Goal: Use online tool/utility: Utilize a website feature to perform a specific function

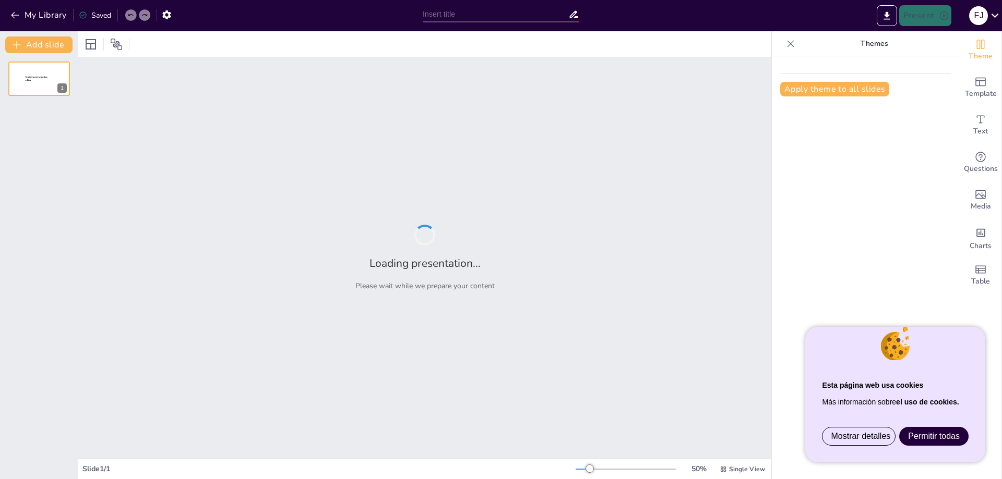
type input "Présentation de PT Laterra Maju Basamo et de notre offre de produits de cacao"
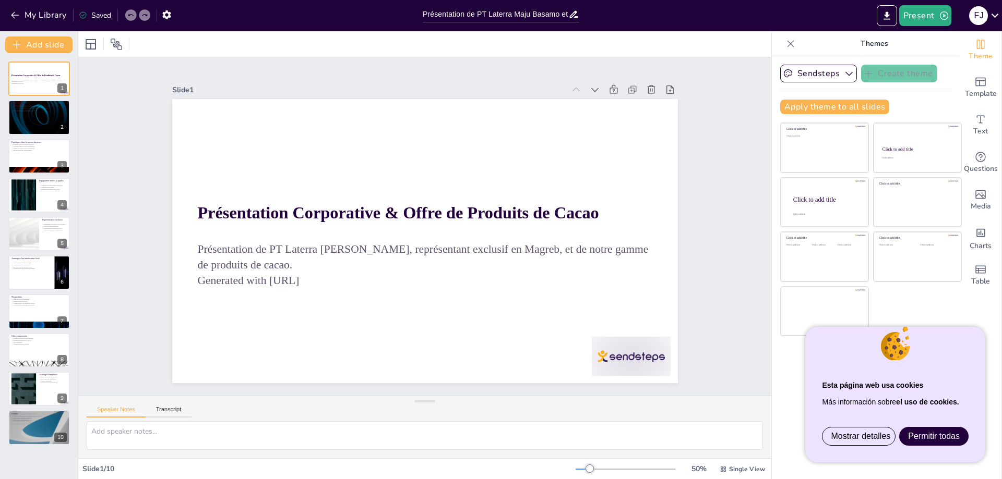
click at [948, 433] on span "Permitir todas" at bounding box center [934, 436] width 52 height 9
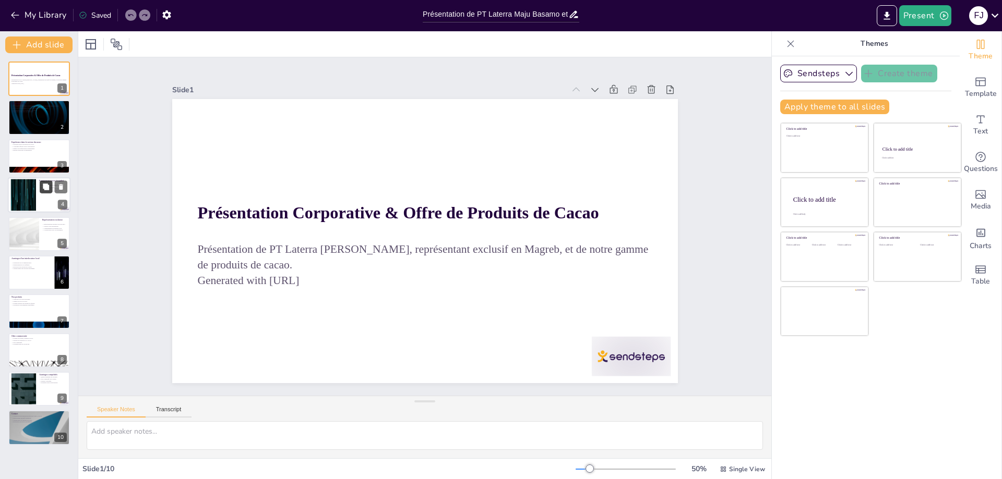
click at [41, 190] on button at bounding box center [46, 187] width 13 height 13
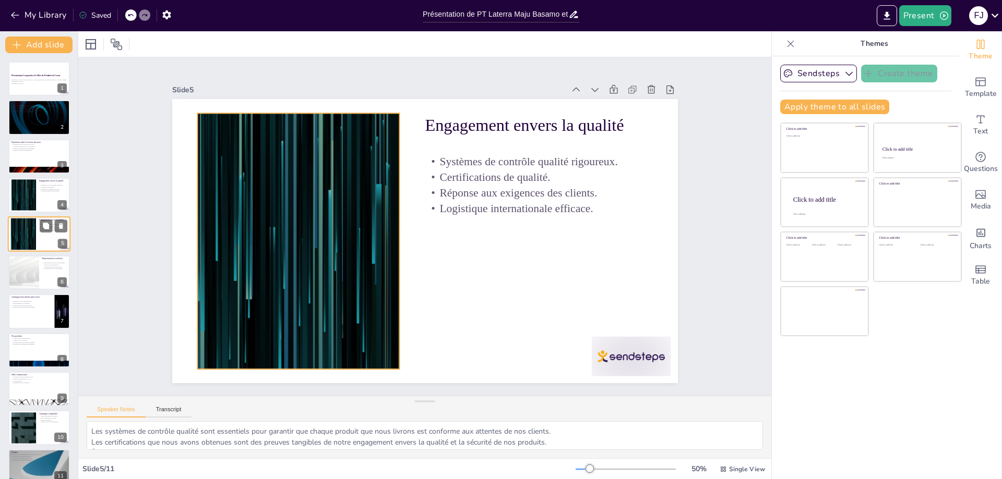
click at [35, 249] on div at bounding box center [23, 234] width 56 height 32
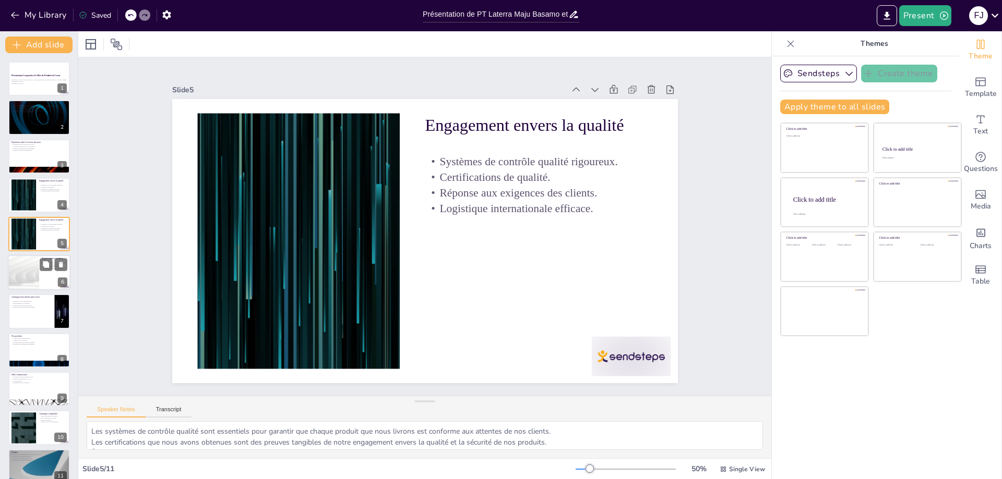
click at [24, 282] on div at bounding box center [23, 272] width 63 height 35
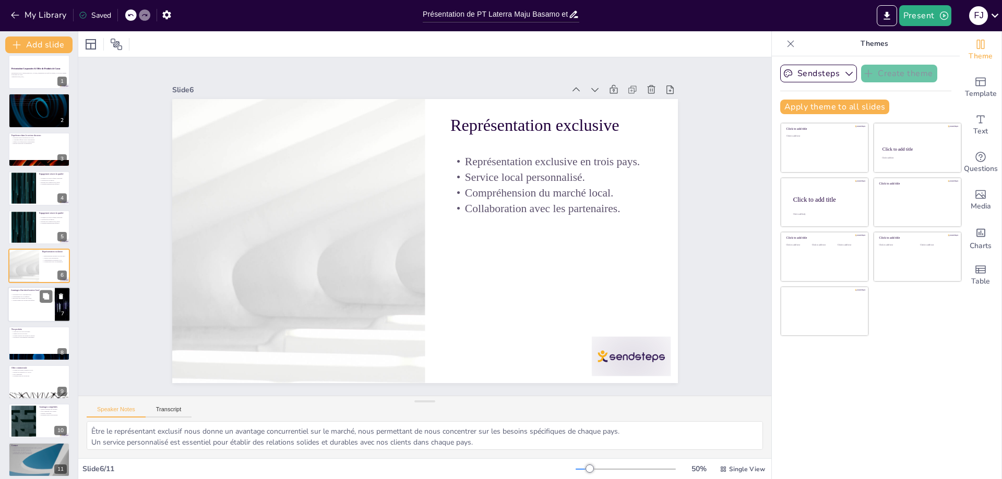
click at [30, 304] on div at bounding box center [39, 304] width 63 height 35
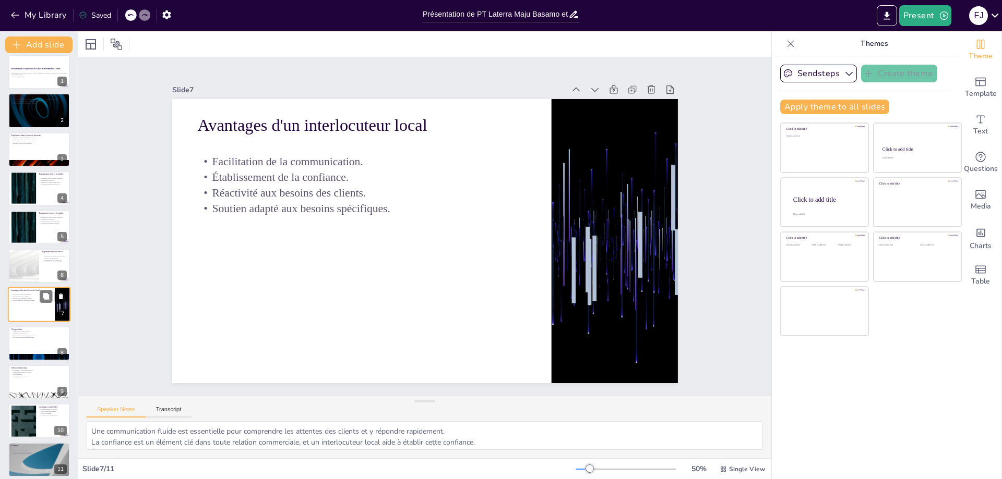
scroll to position [13, 0]
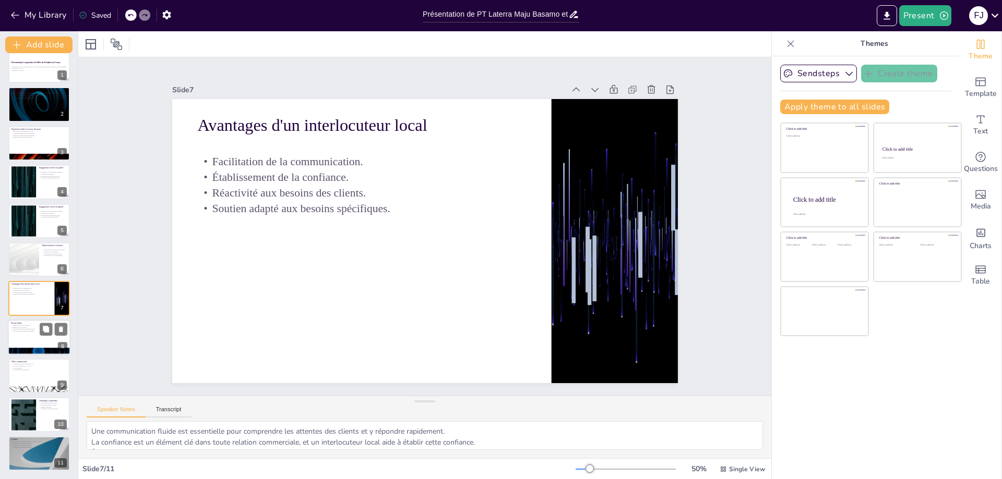
click at [29, 338] on div at bounding box center [39, 337] width 63 height 35
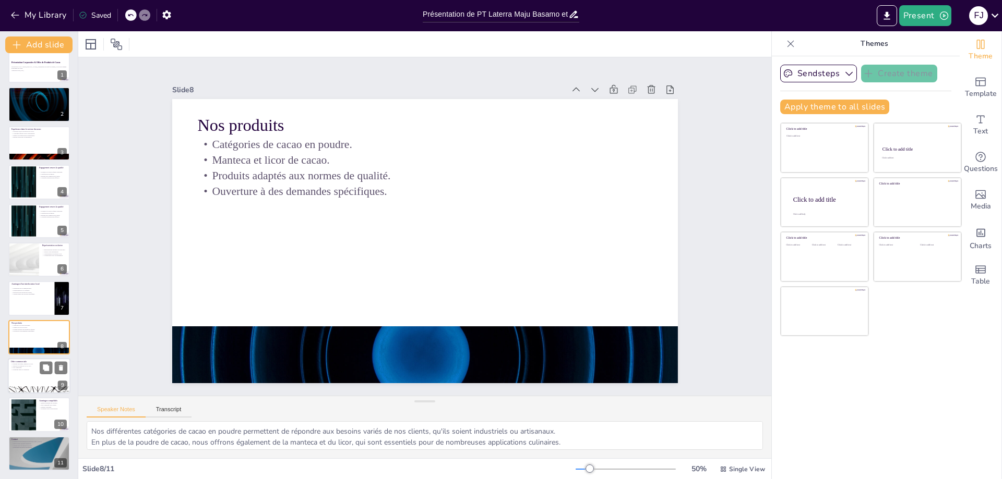
click at [42, 378] on div at bounding box center [39, 375] width 63 height 35
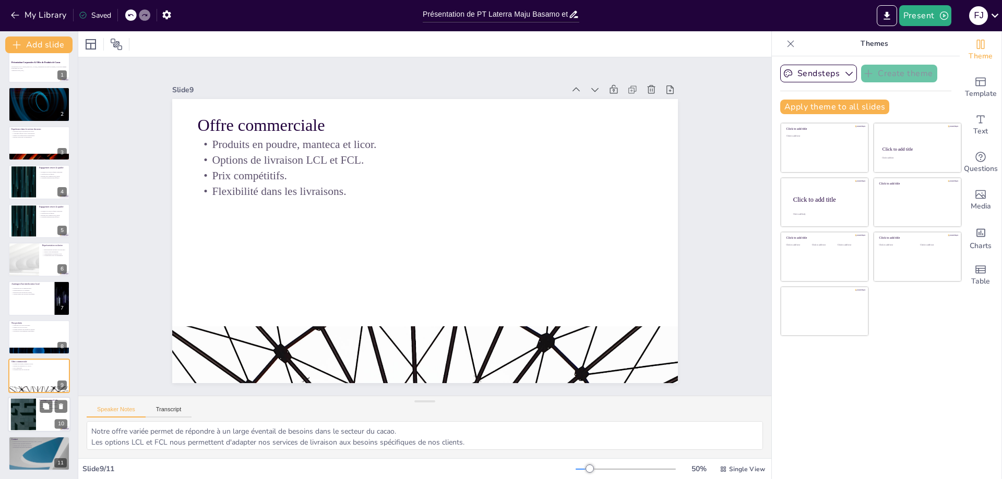
click at [44, 416] on div at bounding box center [39, 415] width 63 height 35
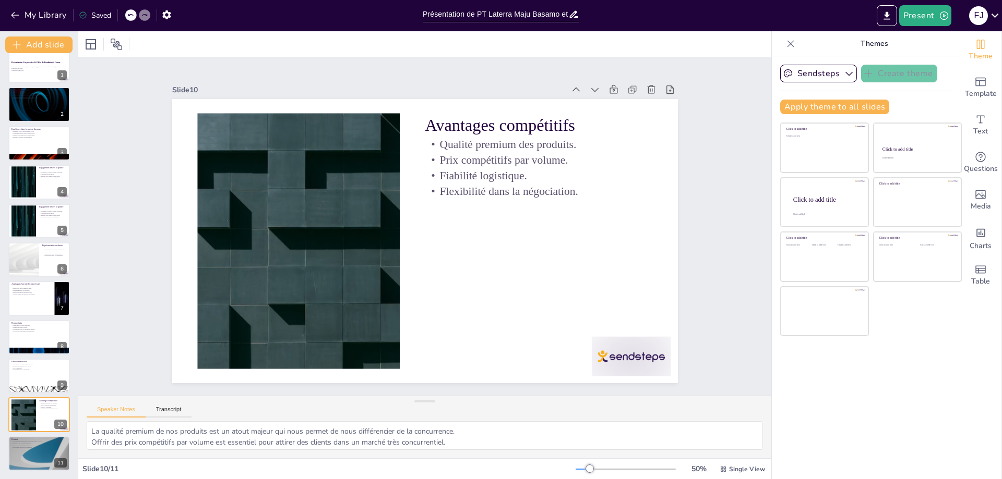
click at [33, 477] on div "Présentation Corporative & Offre de Produits de Cacao Présentation de PT Laterr…" at bounding box center [39, 266] width 78 height 426
click at [33, 450] on div at bounding box center [39, 453] width 63 height 35
type textarea "Nous encourageons nos clients à nous contacter directement pour toute question …"
